Goal: Task Accomplishment & Management: Manage account settings

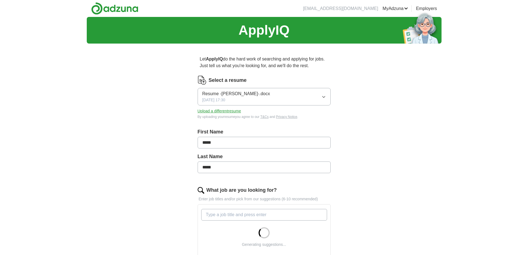
click at [285, 96] on button "Resume -Jason Gould-.docx 09/19/2025, 17:30" at bounding box center [263, 96] width 133 height 17
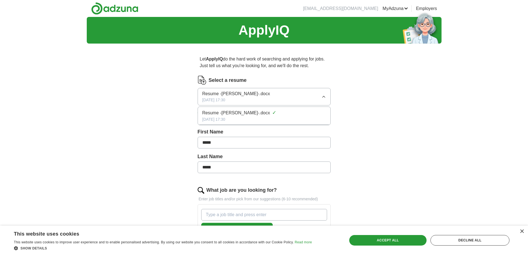
click at [285, 96] on button "Resume -Jason Gould-.docx 09/19/2025, 17:30" at bounding box center [263, 96] width 133 height 17
click at [218, 111] on button "Upload a different resume" at bounding box center [218, 111] width 43 height 6
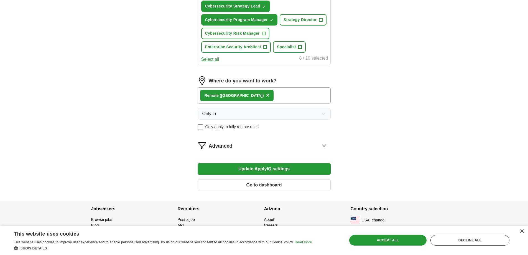
scroll to position [292, 0]
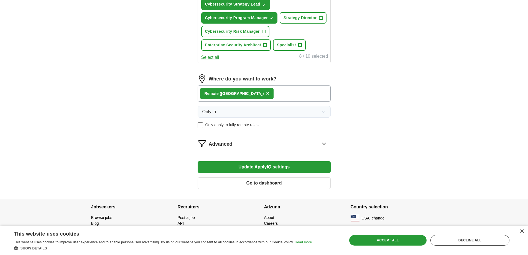
click at [303, 166] on button "Update ApplyIQ settings" at bounding box center [263, 167] width 133 height 12
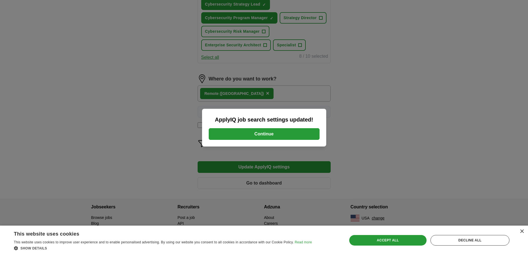
click at [307, 135] on button "Continue" at bounding box center [264, 134] width 111 height 12
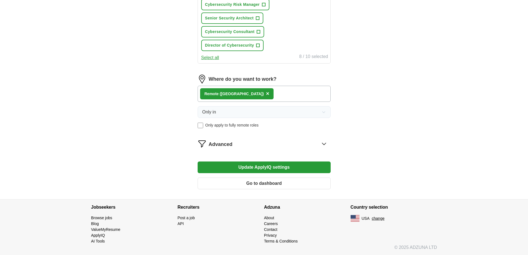
scroll to position [319, 0]
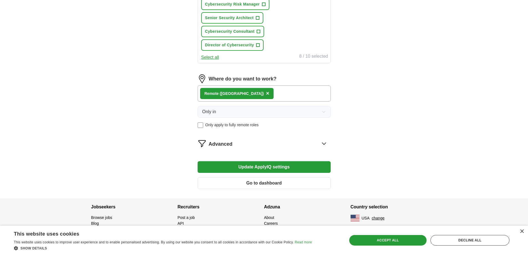
click at [268, 169] on button "Update ApplyIQ settings" at bounding box center [263, 167] width 133 height 12
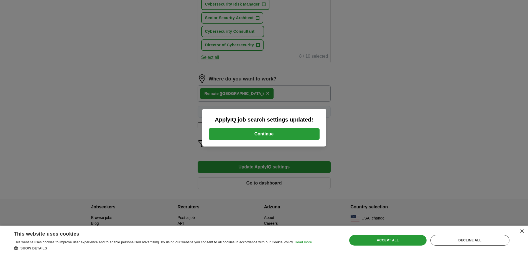
click at [274, 136] on button "Continue" at bounding box center [264, 134] width 111 height 12
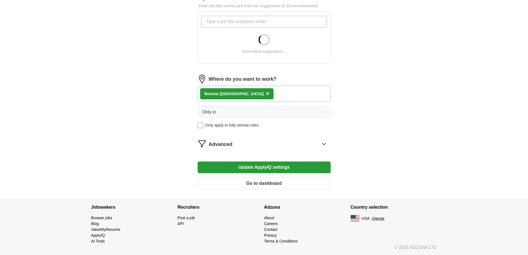
scroll to position [193, 0]
click at [321, 142] on icon at bounding box center [323, 143] width 9 height 9
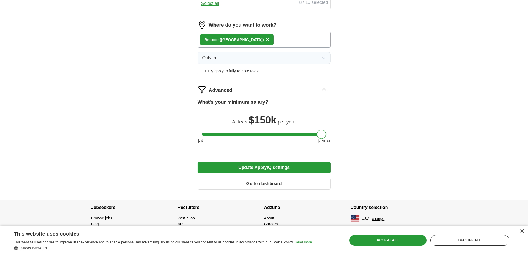
scroll to position [360, 0]
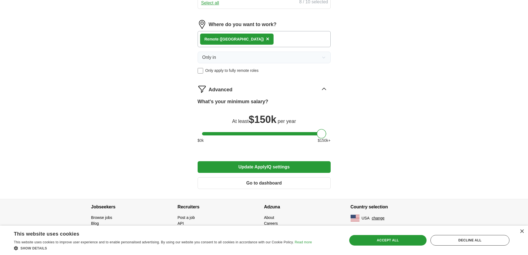
click at [317, 180] on button "Go to dashboard" at bounding box center [263, 183] width 133 height 12
